Goal: Transaction & Acquisition: Obtain resource

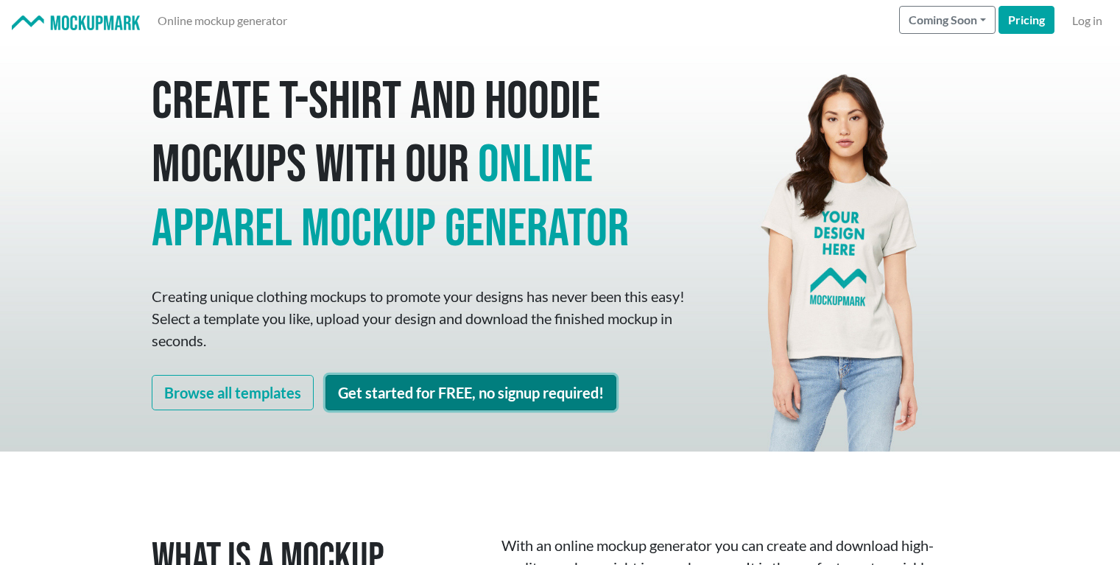
click at [436, 400] on link "Get started for FREE, no signup required!" at bounding box center [471, 392] width 291 height 35
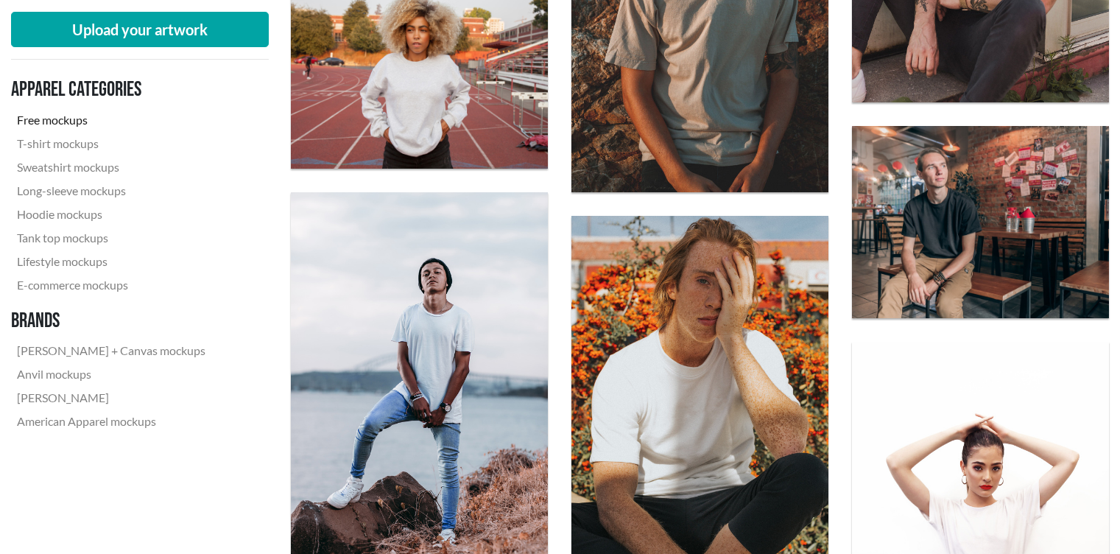
scroll to position [2206, 0]
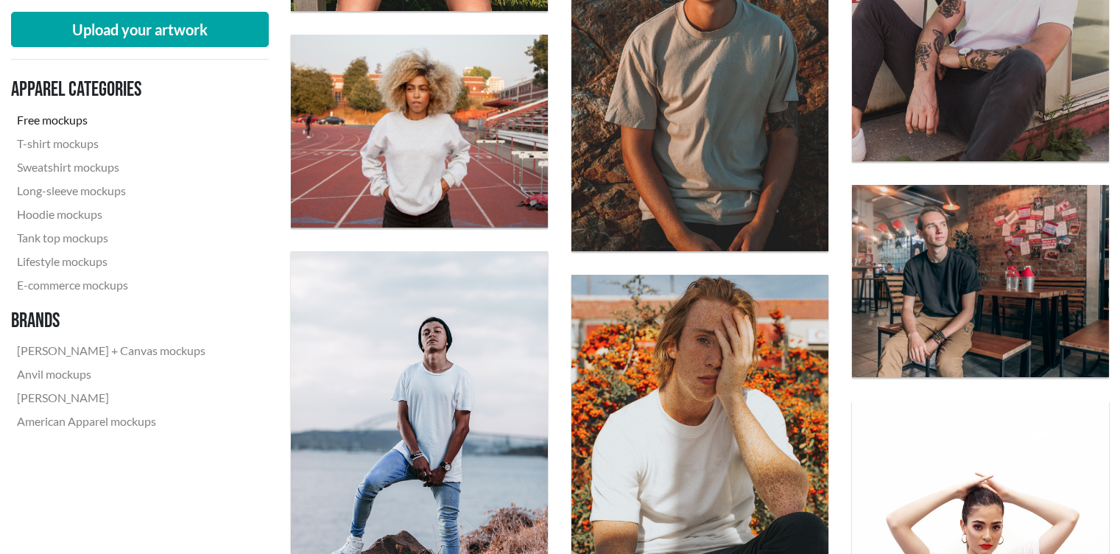
click at [1004, 267] on img at bounding box center [980, 281] width 257 height 193
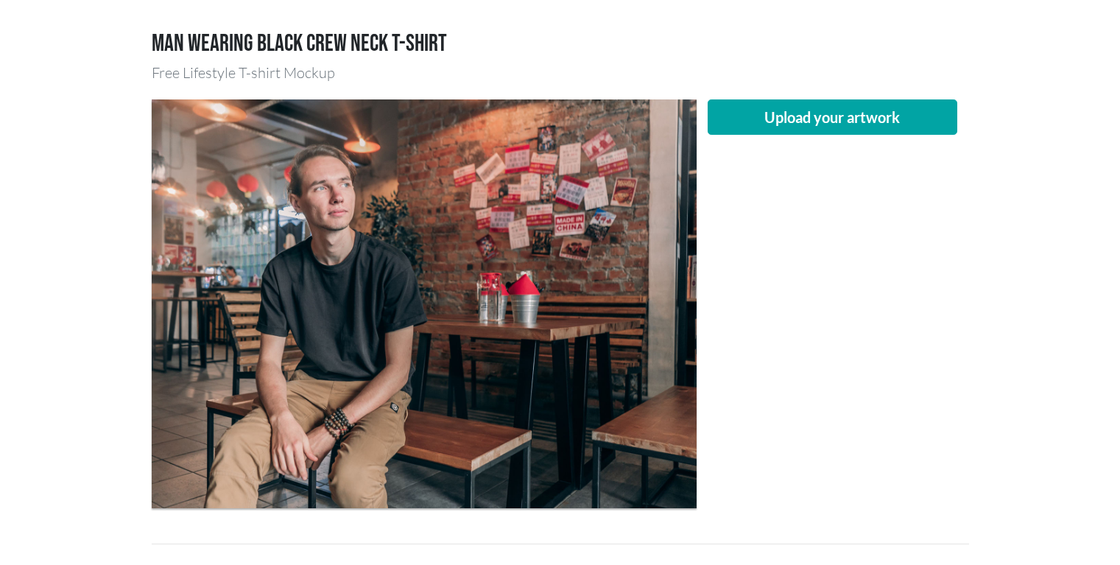
scroll to position [91, 0]
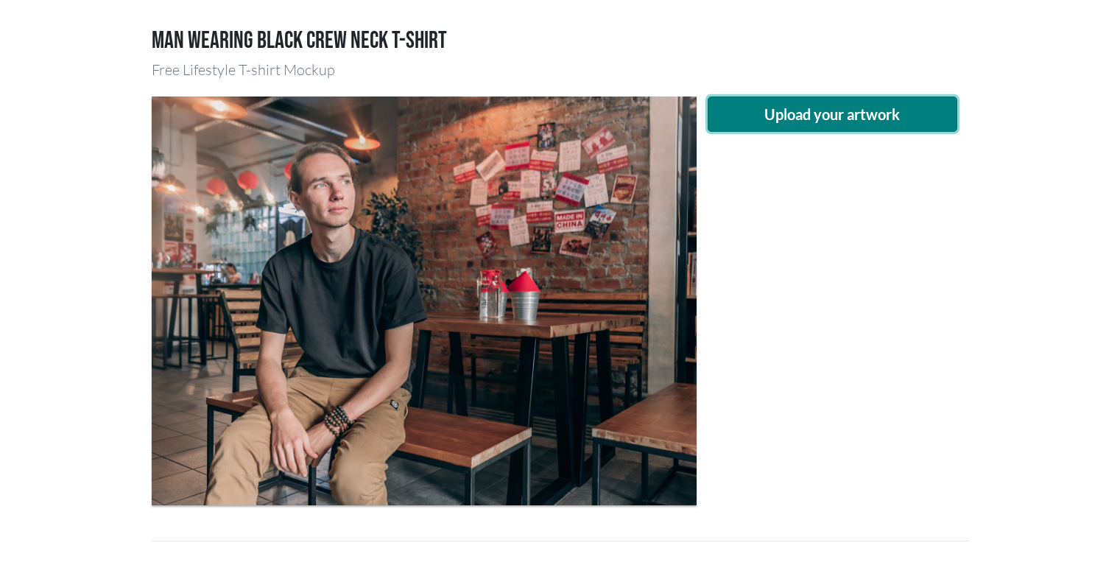
click at [855, 113] on button "Upload your artwork" at bounding box center [833, 113] width 250 height 35
click at [834, 109] on button "Upload your artwork" at bounding box center [833, 113] width 250 height 35
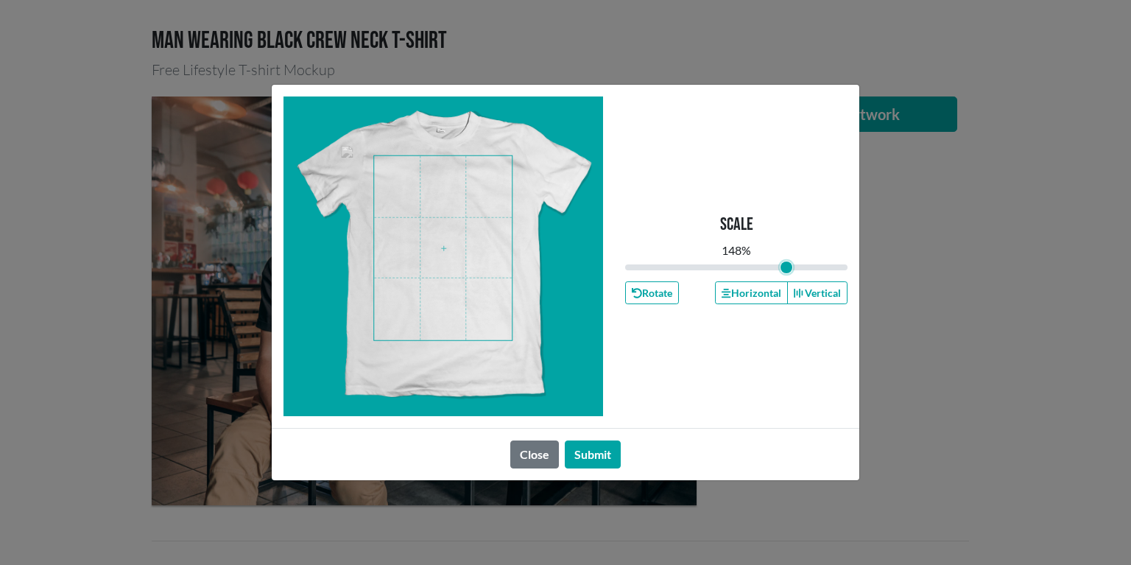
drag, startPoint x: 737, startPoint y: 264, endPoint x: 787, endPoint y: 262, distance: 49.4
type input "1.48"
click at [787, 262] on input "range" at bounding box center [736, 267] width 222 height 16
click at [597, 450] on button "Submit" at bounding box center [593, 454] width 56 height 28
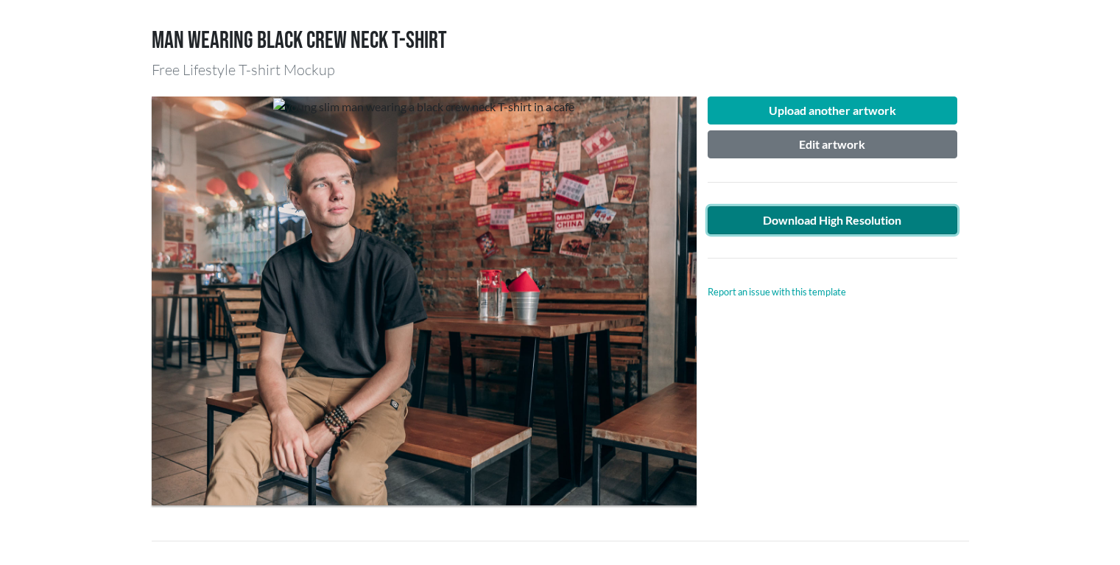
click at [864, 220] on link "Download High Resolution" at bounding box center [833, 220] width 250 height 28
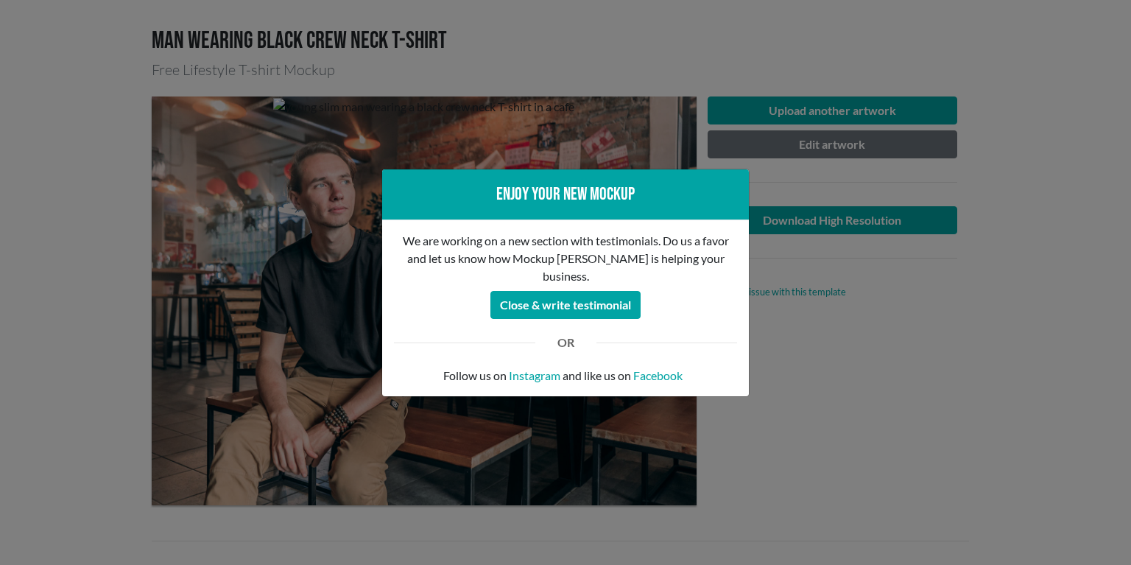
click at [839, 265] on div "Enjoy your new mockup We are working on a new section with testimonials. Do us …" at bounding box center [565, 282] width 1131 height 565
